Goal: Check status

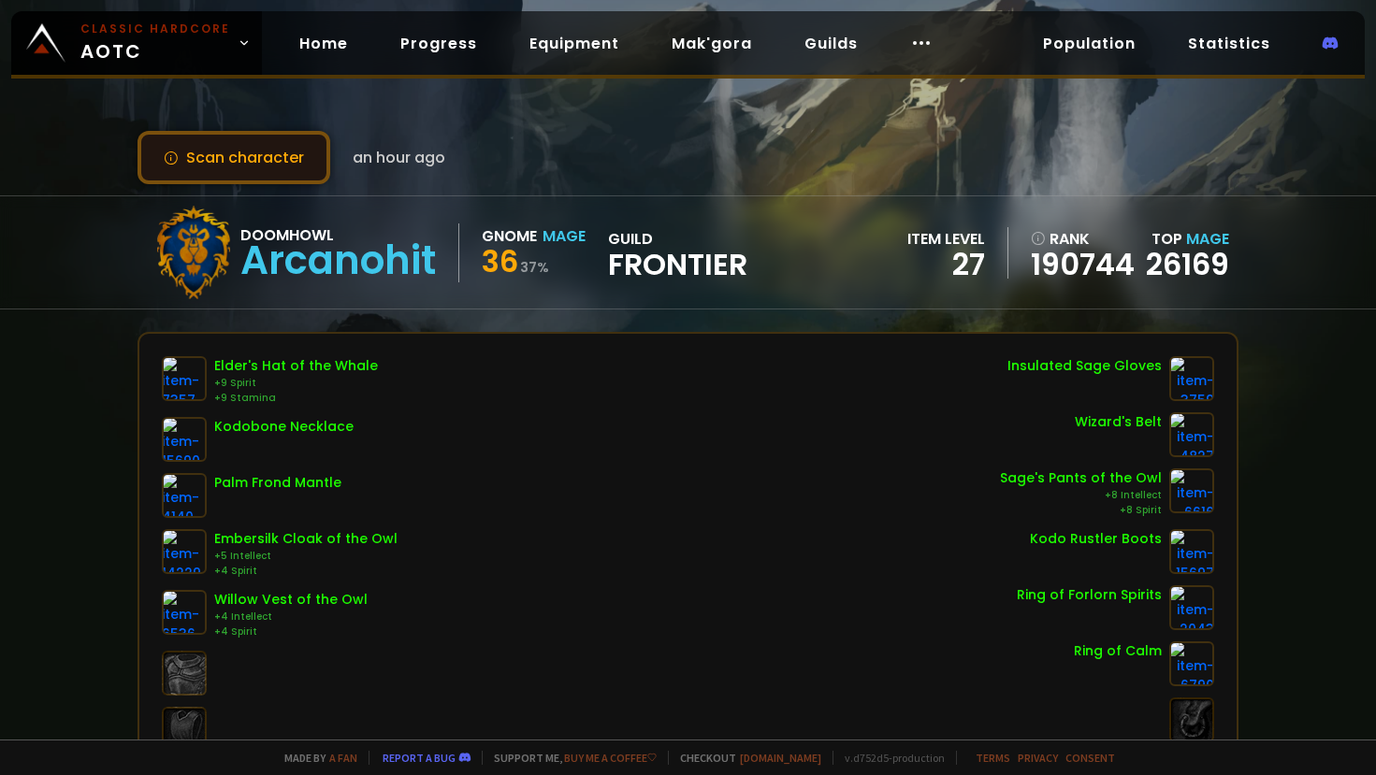
click at [238, 165] on button "Scan character" at bounding box center [233, 157] width 193 height 53
